Goal: Find specific page/section: Find specific page/section

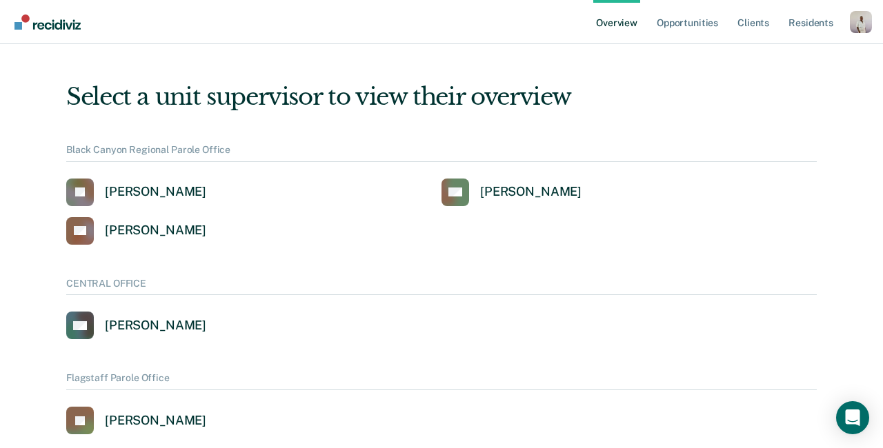
click at [869, 22] on div "Profile dropdown button" at bounding box center [861, 22] width 22 height 22
click at [789, 68] on link "Profile" at bounding box center [805, 63] width 89 height 12
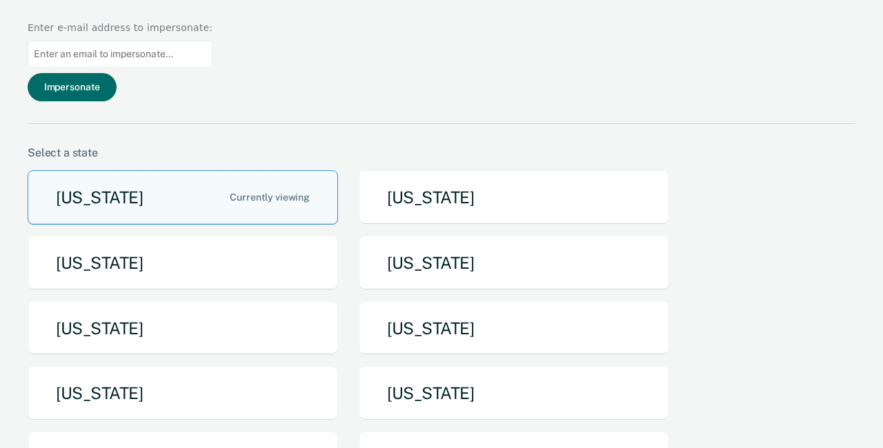
scroll to position [244, 0]
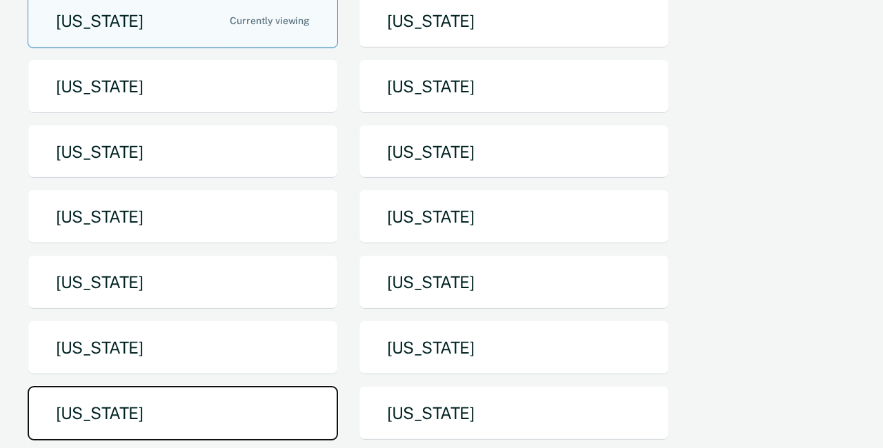
click at [121, 386] on button "[US_STATE]" at bounding box center [183, 413] width 310 height 55
